Goal: Complete application form

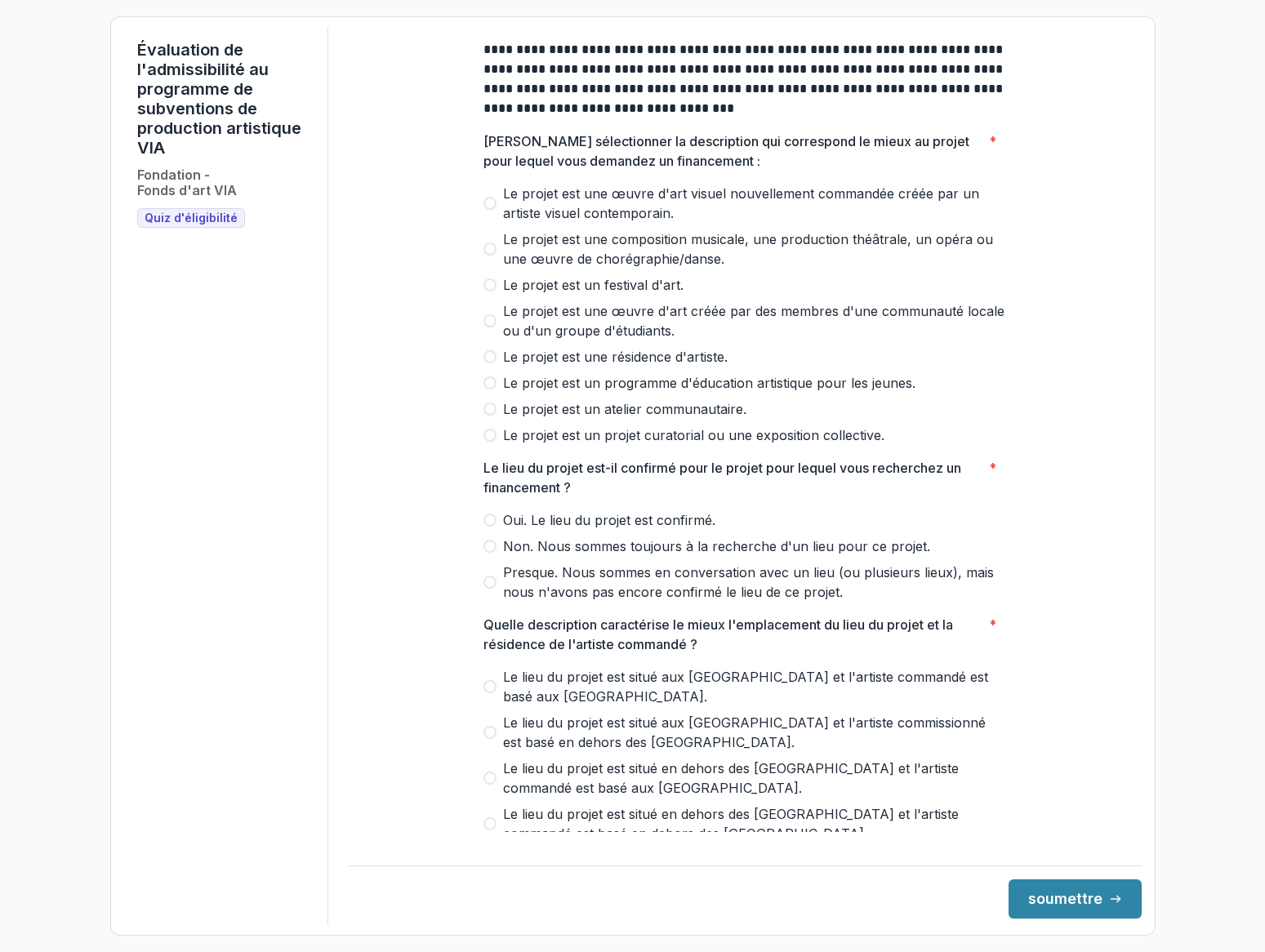
click at [490, 256] on span at bounding box center [490, 249] width 13 height 13
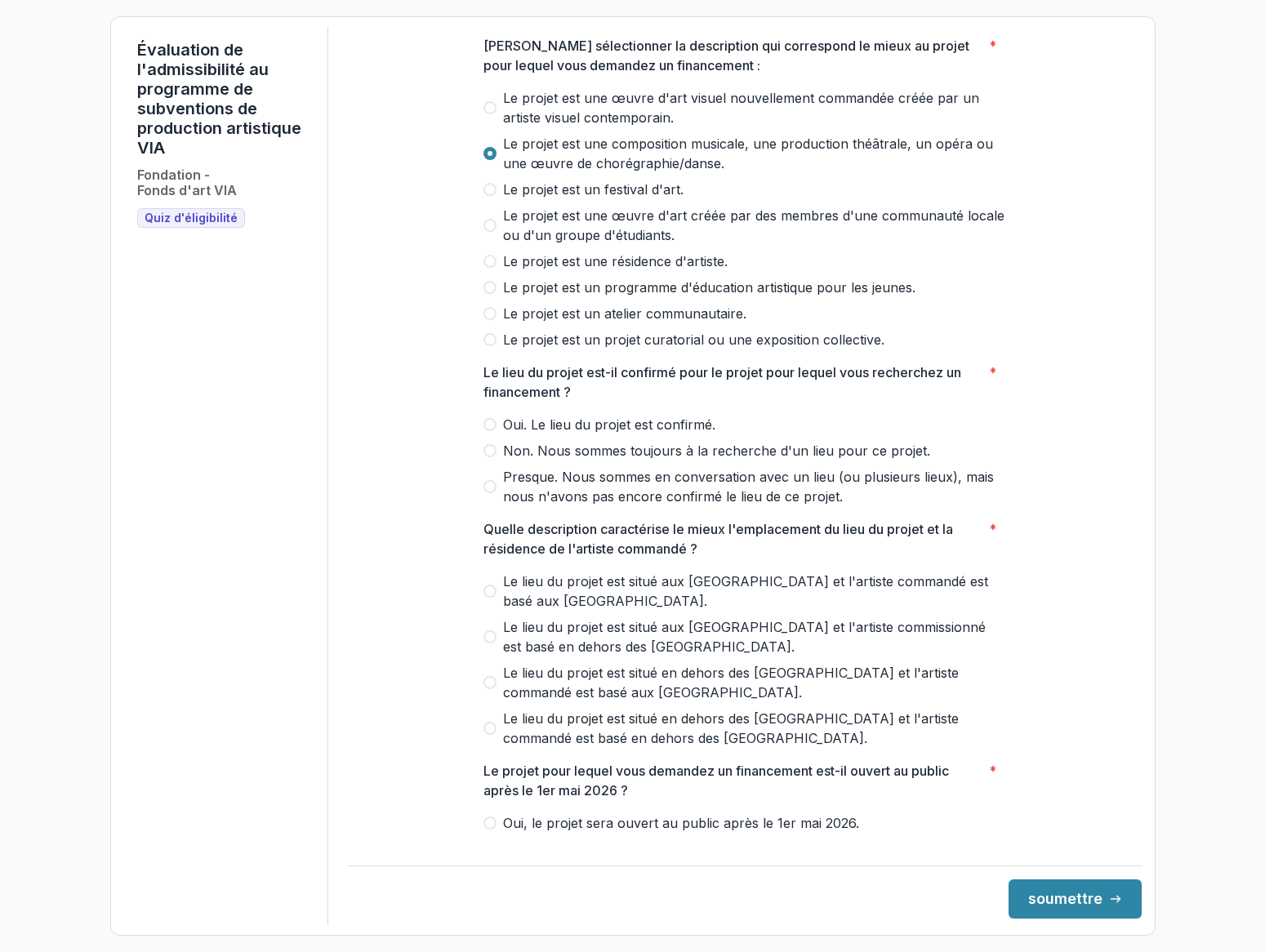
scroll to position [100, 0]
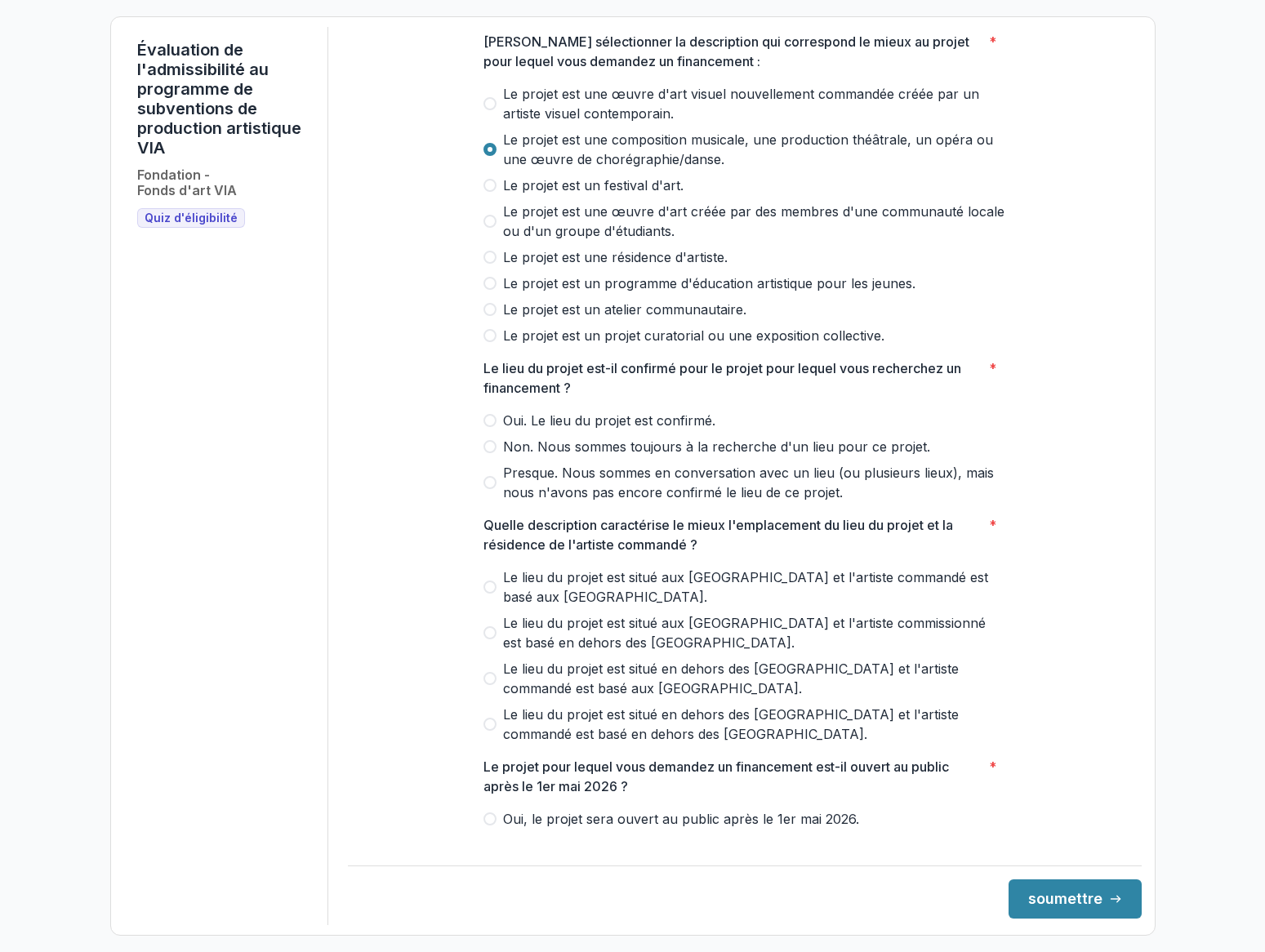
click at [487, 502] on label "Presque. Nous sommes en conversation avec un lieu (ou plusieurs lieux), mais no…" at bounding box center [744, 482] width 522 height 39
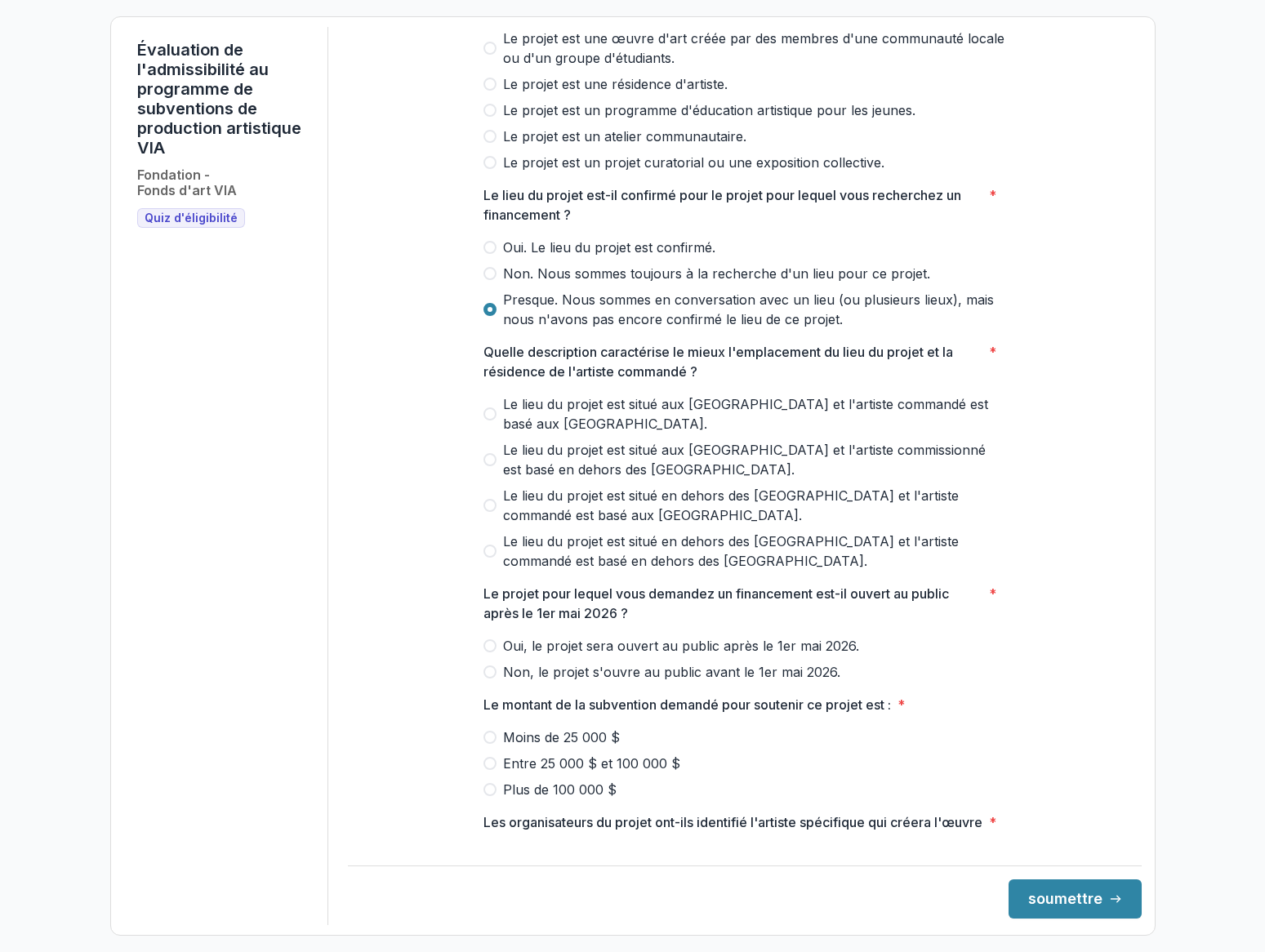
click at [486, 558] on span at bounding box center [490, 551] width 13 height 13
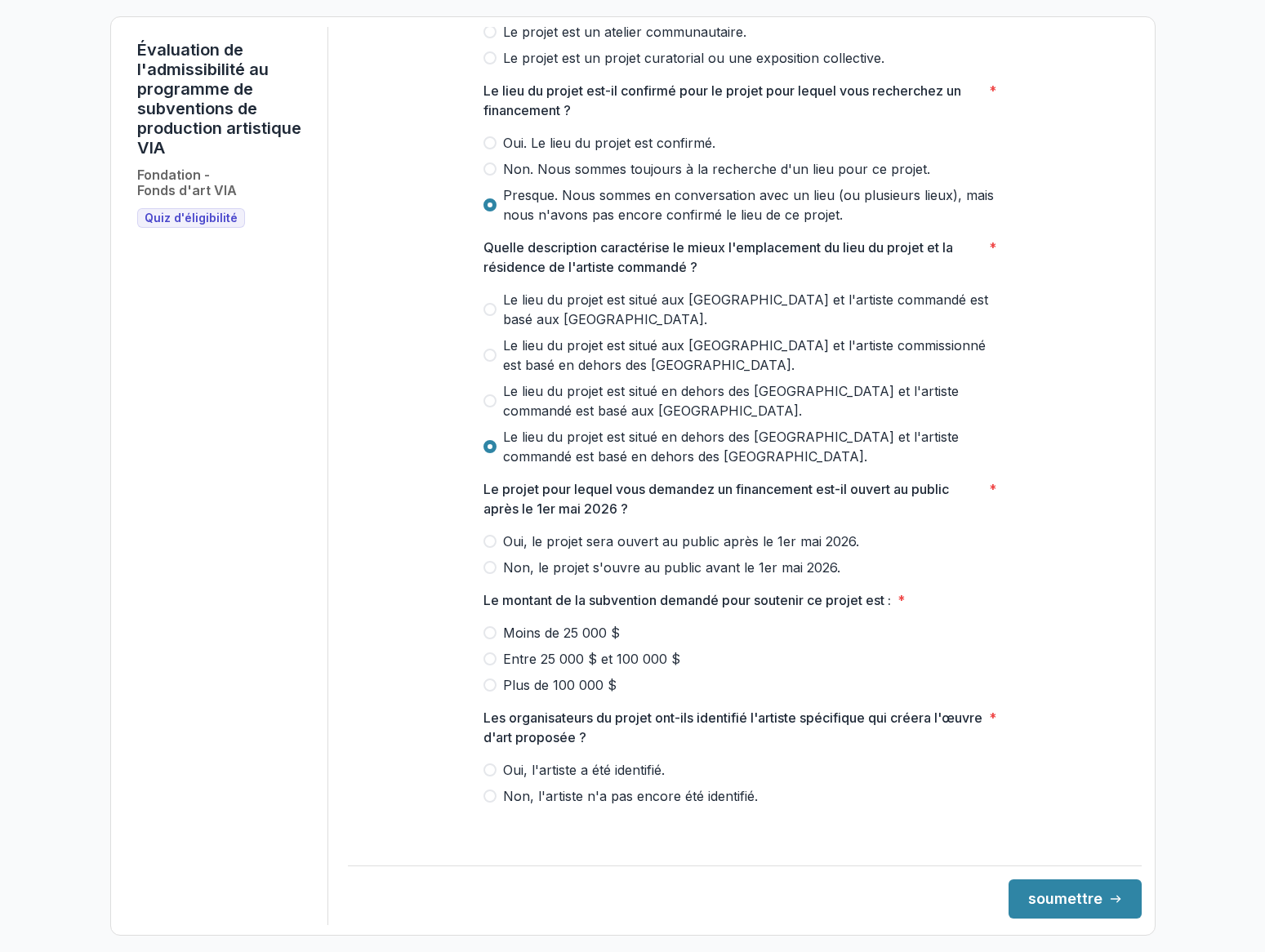
scroll to position [377, 0]
click at [490, 548] on span at bounding box center [490, 541] width 13 height 13
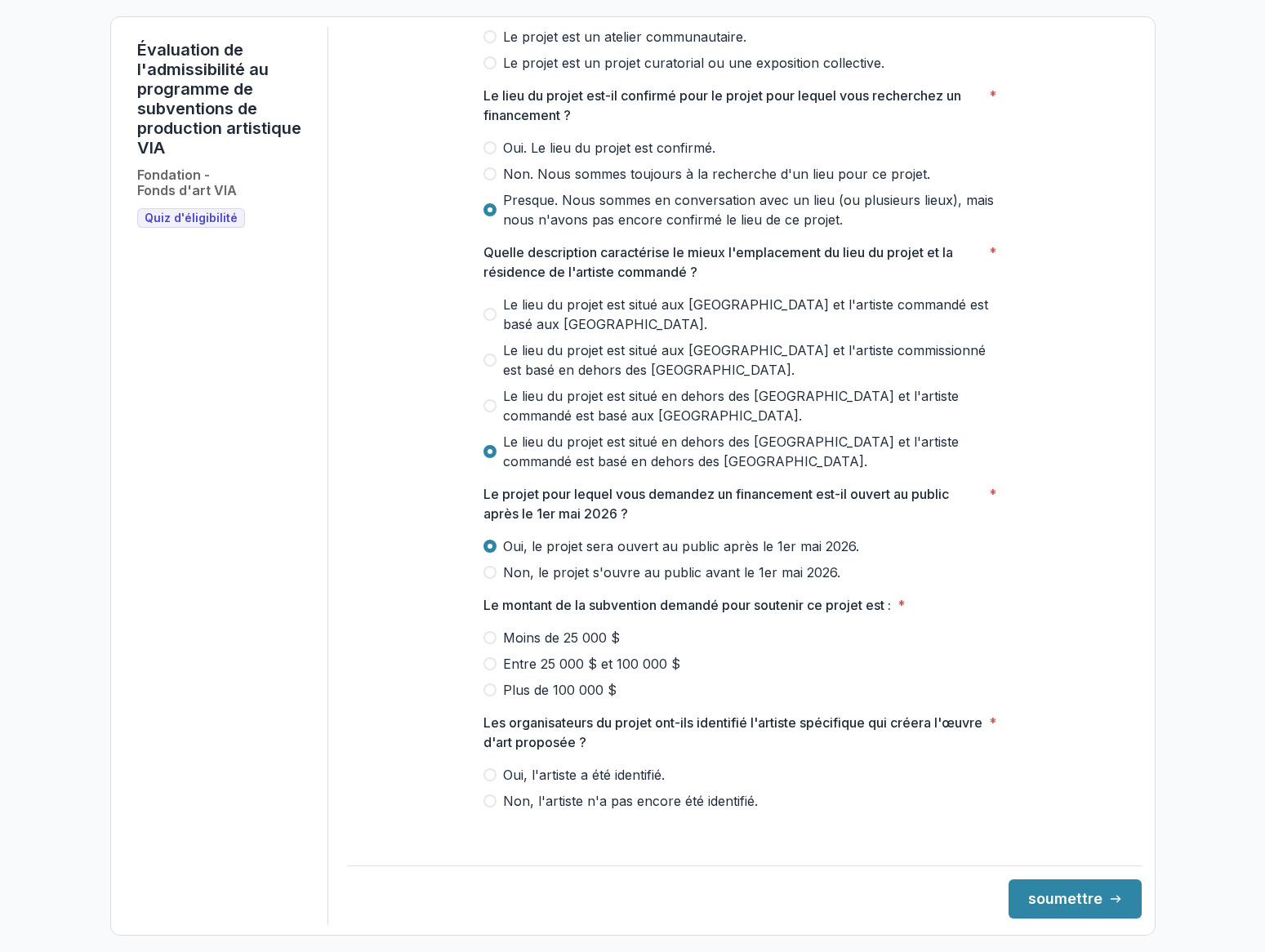
scroll to position [368, 0]
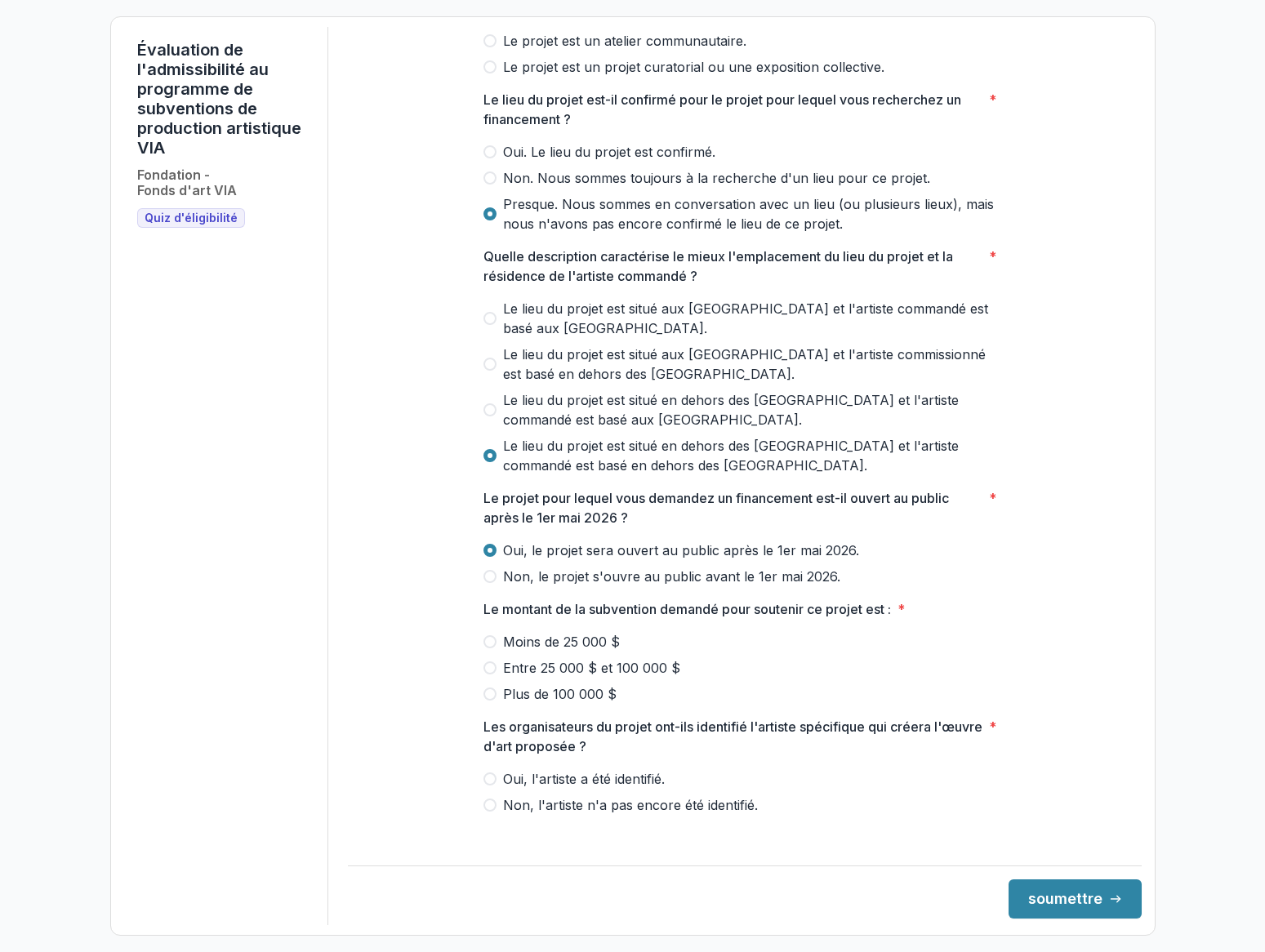
click at [491, 645] on div "Le montant de la subvention demandé pour soutenir ce projet est : * Moins de 25…" at bounding box center [744, 651] width 522 height 104
drag, startPoint x: 489, startPoint y: 655, endPoint x: 469, endPoint y: 658, distance: 20.2
click at [488, 648] on span at bounding box center [490, 642] width 13 height 13
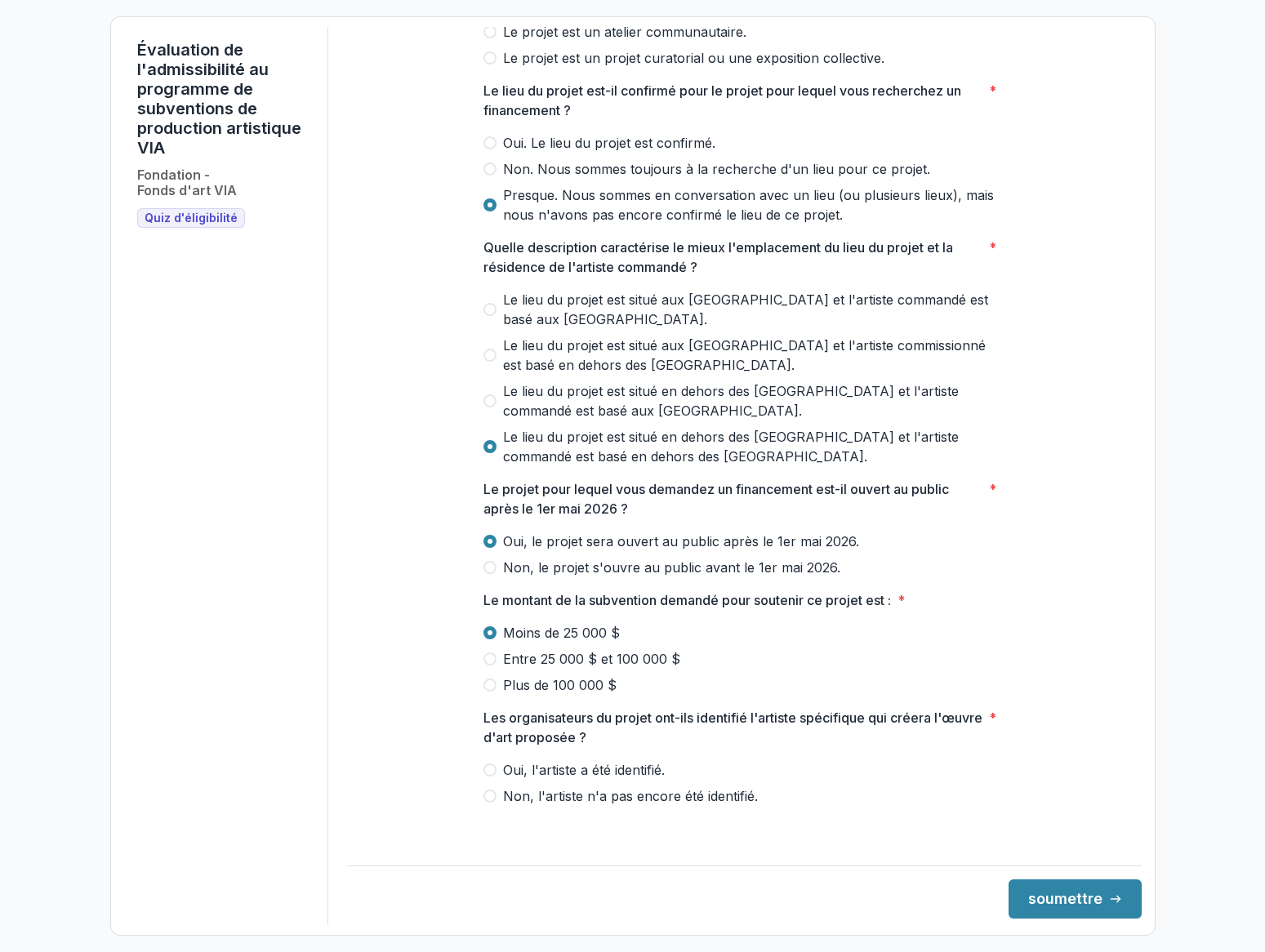
scroll to position [377, 0]
click at [485, 777] on span at bounding box center [490, 770] width 13 height 13
click at [1099, 908] on button "soumettre" at bounding box center [1075, 899] width 133 height 39
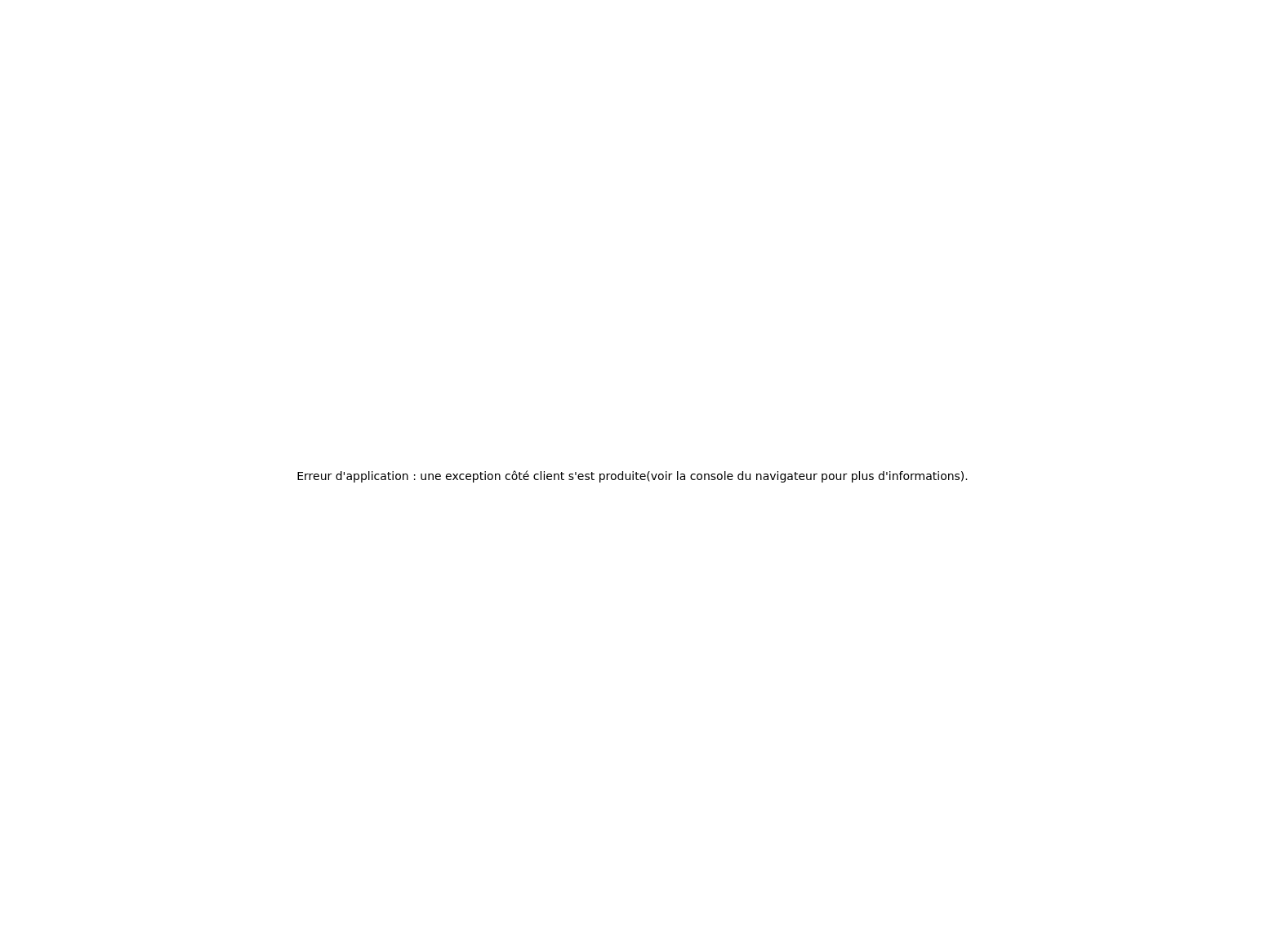
click at [558, 682] on div "Erreur d'application : une exception côté client s'est produite (voir la consol…" at bounding box center [632, 476] width 1265 height 952
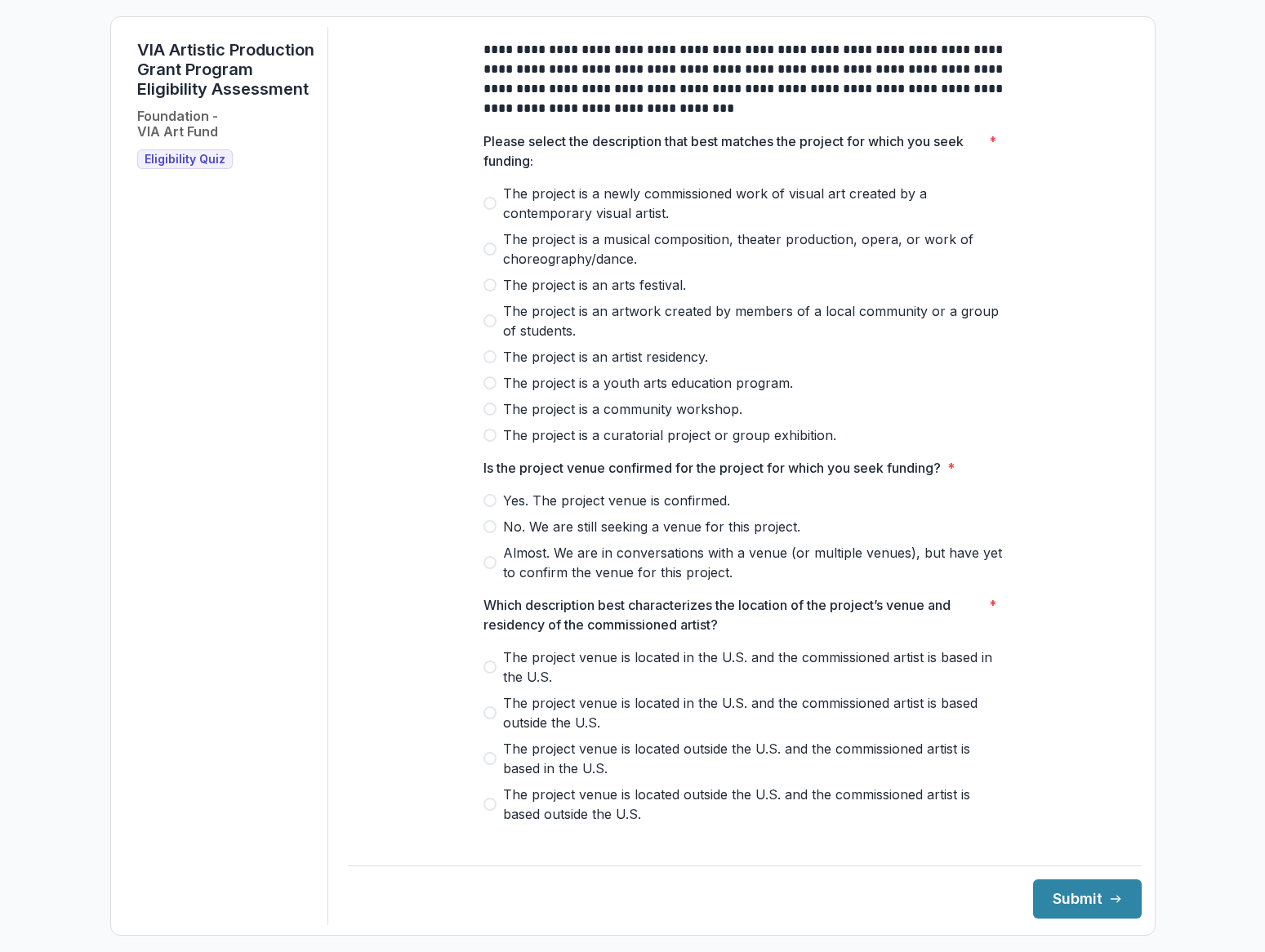
click at [486, 256] on span at bounding box center [490, 249] width 13 height 13
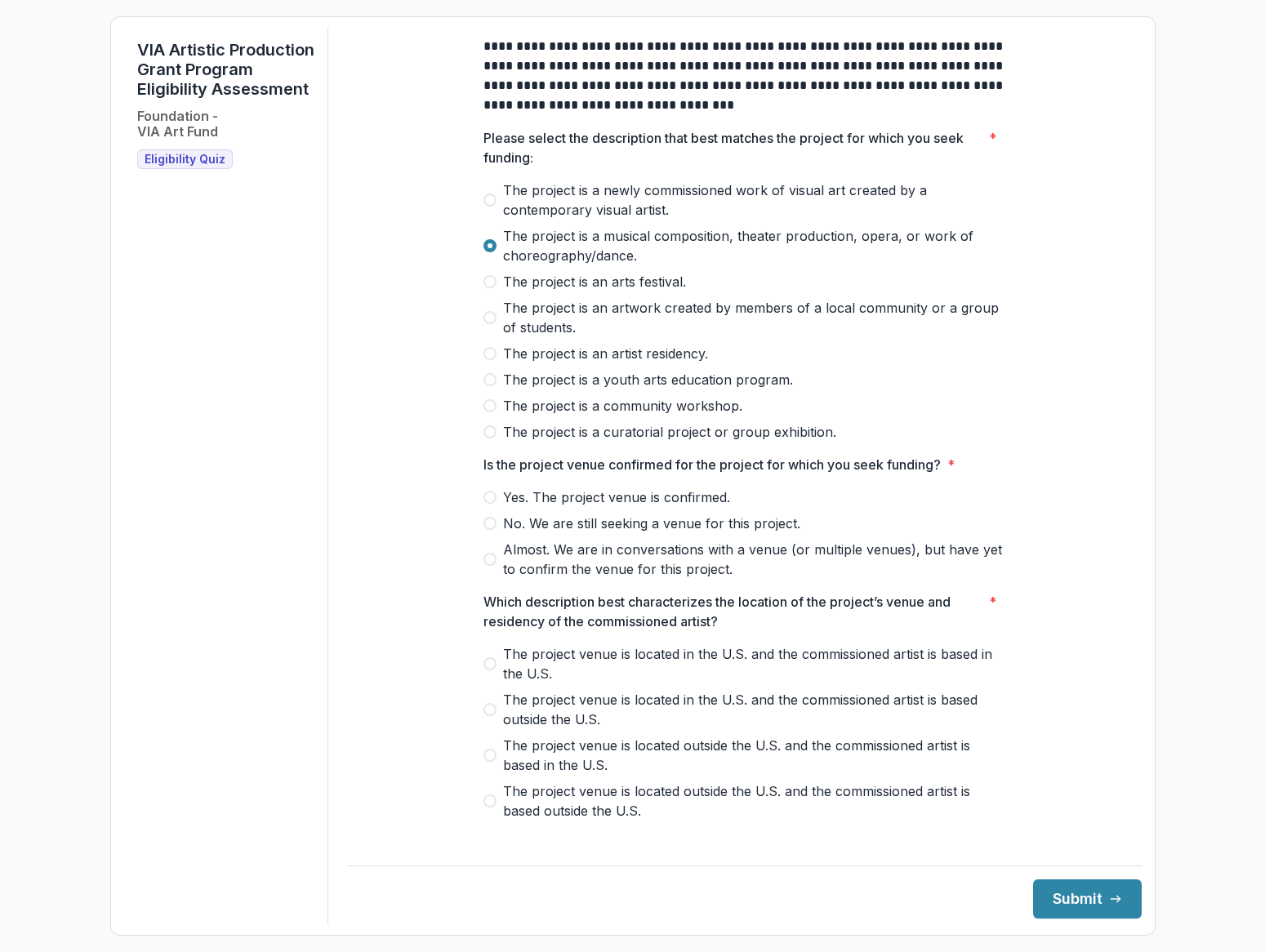
click at [490, 566] on span at bounding box center [490, 559] width 13 height 13
click at [498, 811] on label "The project venue is located outside the U.S. and the commissioned artist is ba…" at bounding box center [744, 799] width 522 height 39
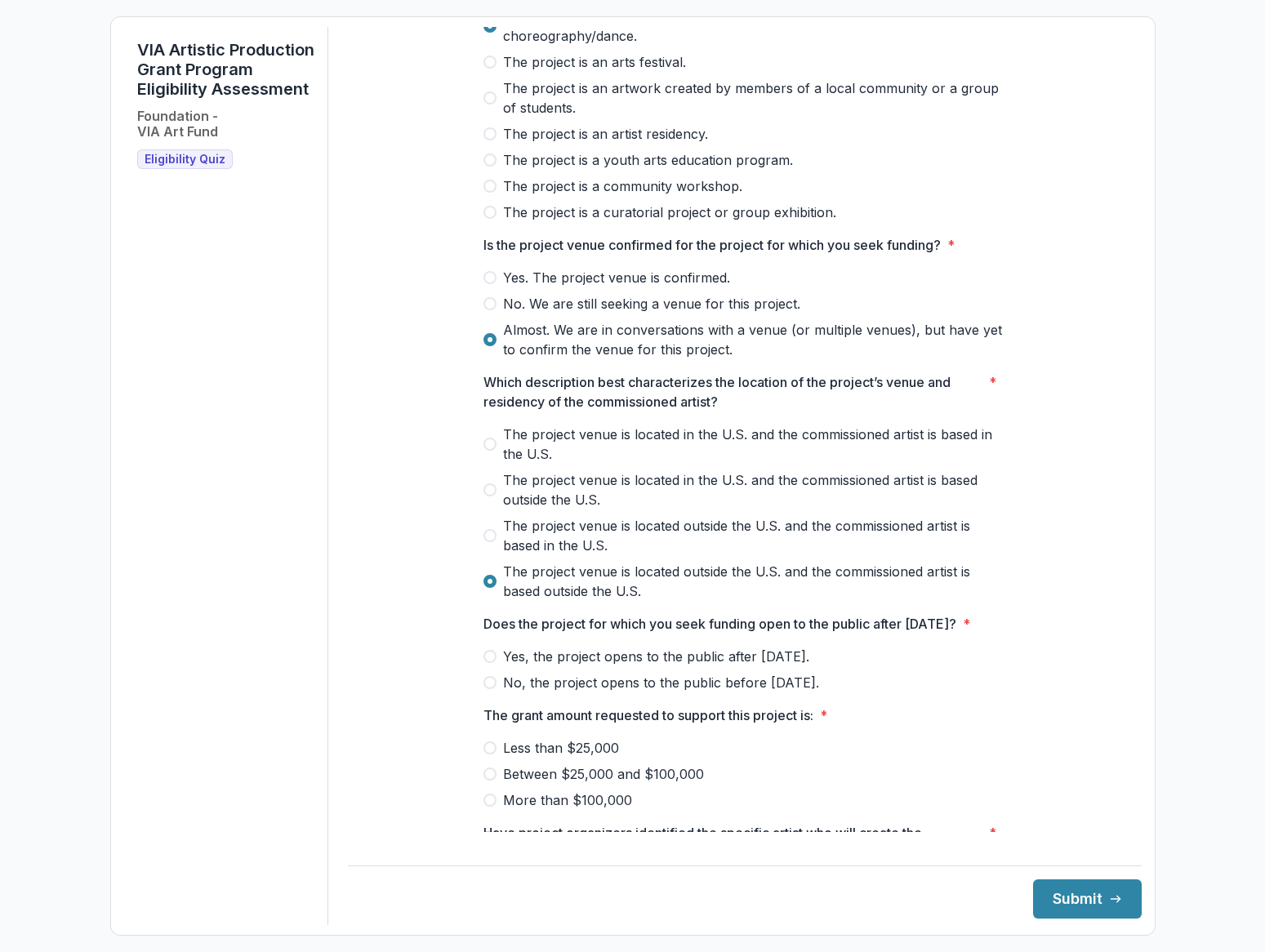
click at [489, 663] on span at bounding box center [490, 656] width 13 height 13
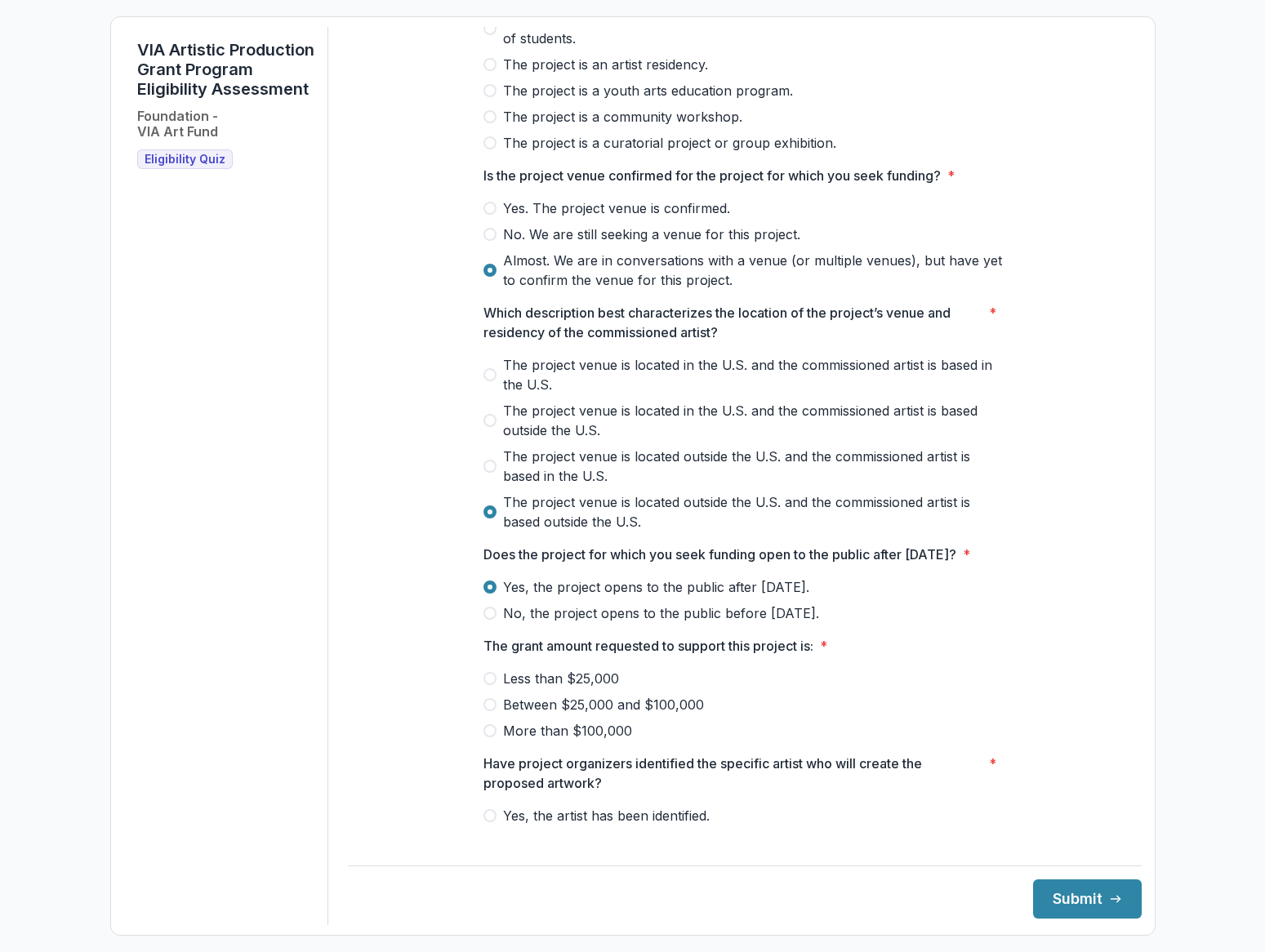
drag, startPoint x: 486, startPoint y: 704, endPoint x: 497, endPoint y: 706, distance: 11.2
click at [487, 688] on label "Less than $25,000" at bounding box center [744, 679] width 522 height 20
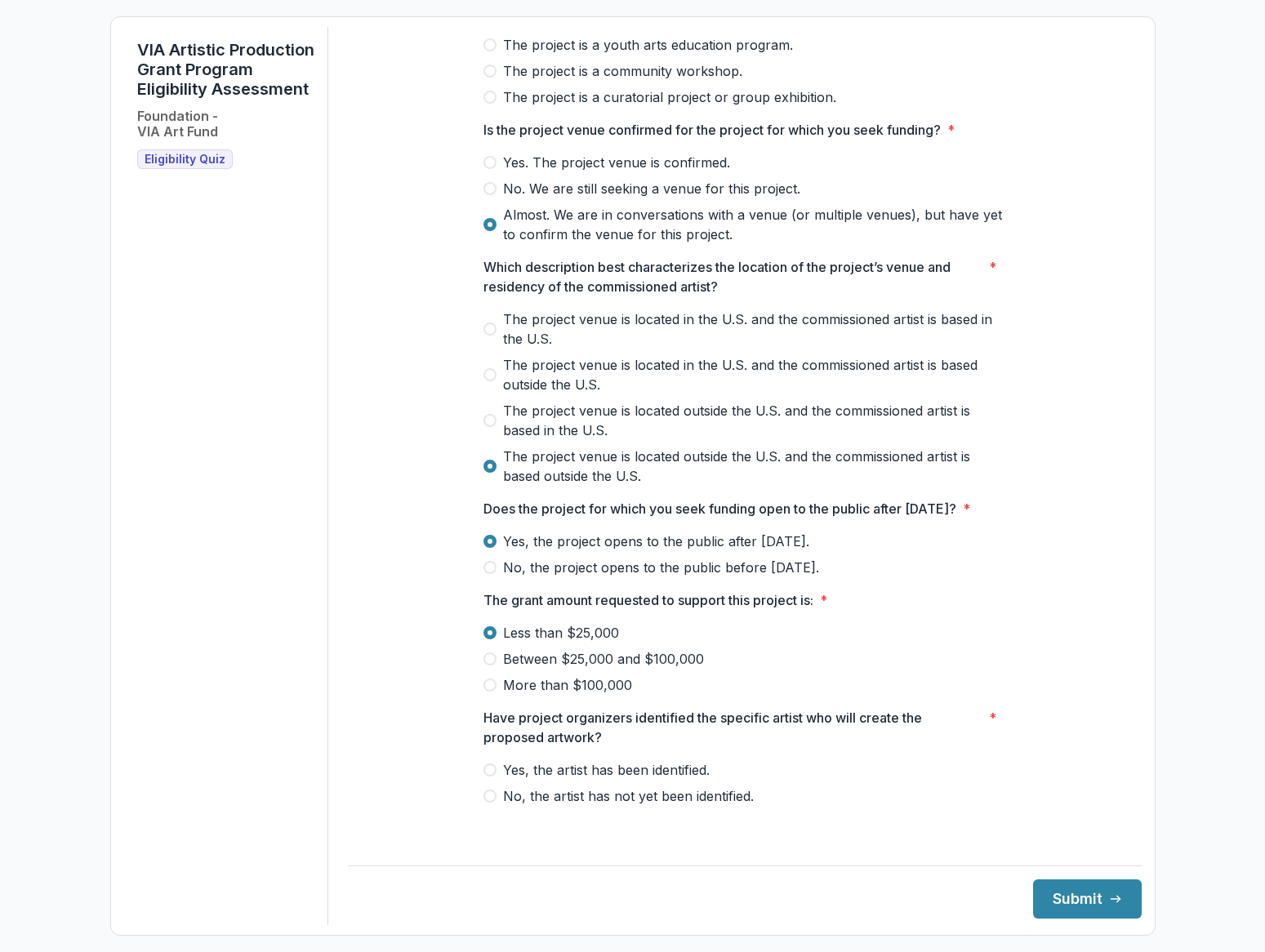
scroll to position [358, 0]
click at [488, 802] on span at bounding box center [490, 796] width 13 height 13
click at [488, 777] on span at bounding box center [490, 770] width 13 height 13
click at [1087, 899] on button "Submit" at bounding box center [1087, 899] width 109 height 39
